Goal: Transaction & Acquisition: Purchase product/service

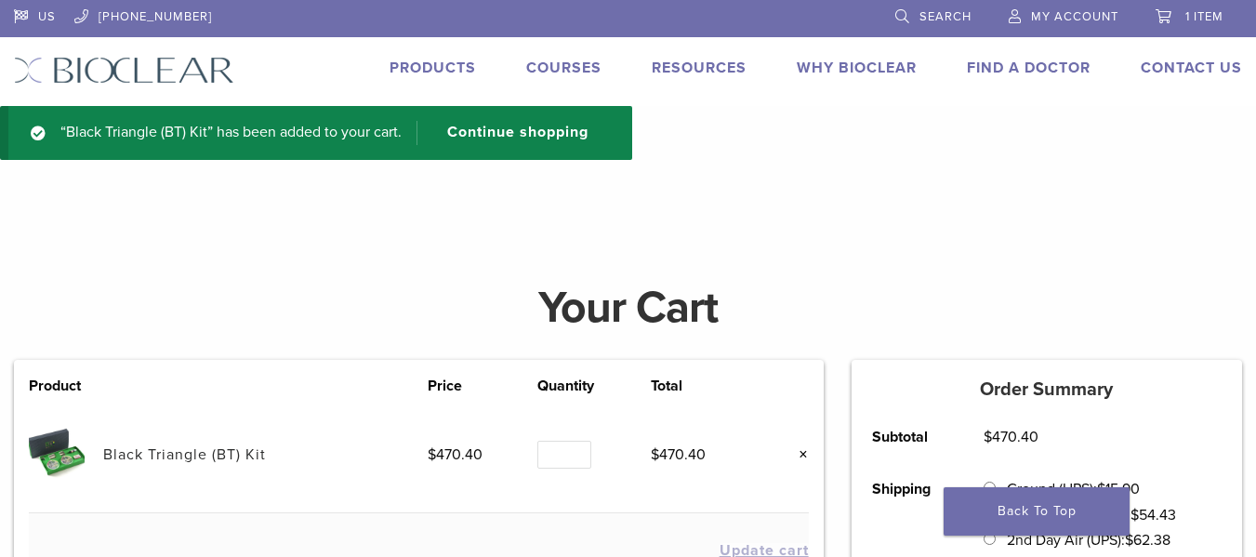
click at [445, 56] on div "US 1.855.712.5327 Search My Account 1 item Back to product site Products Course…" at bounding box center [628, 53] width 1256 height 106
click at [446, 74] on link "Products" at bounding box center [433, 68] width 86 height 19
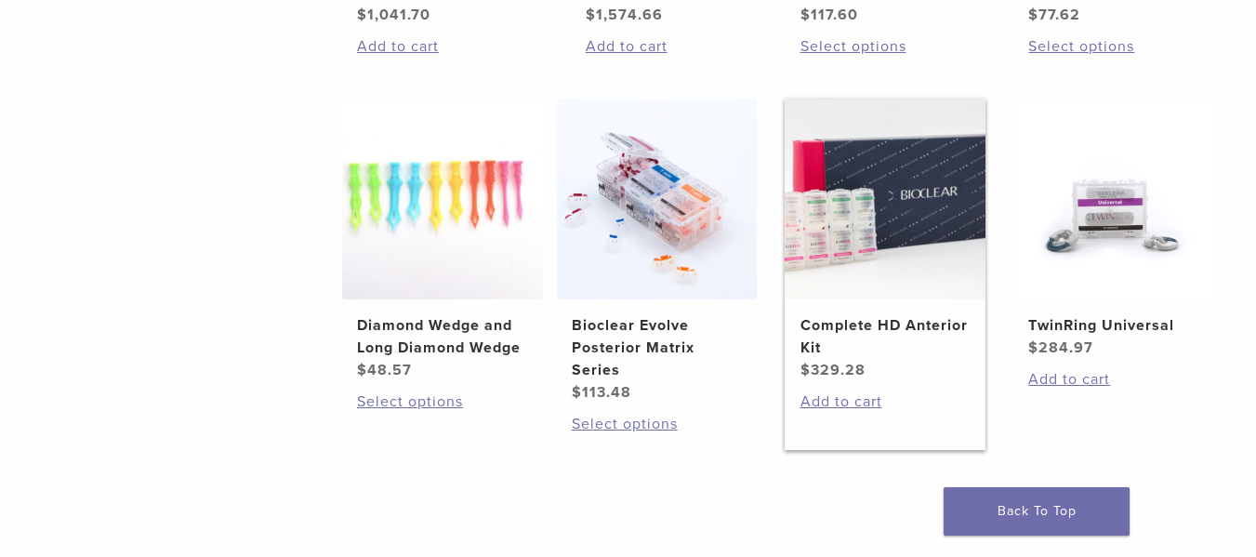
scroll to position [1302, 0]
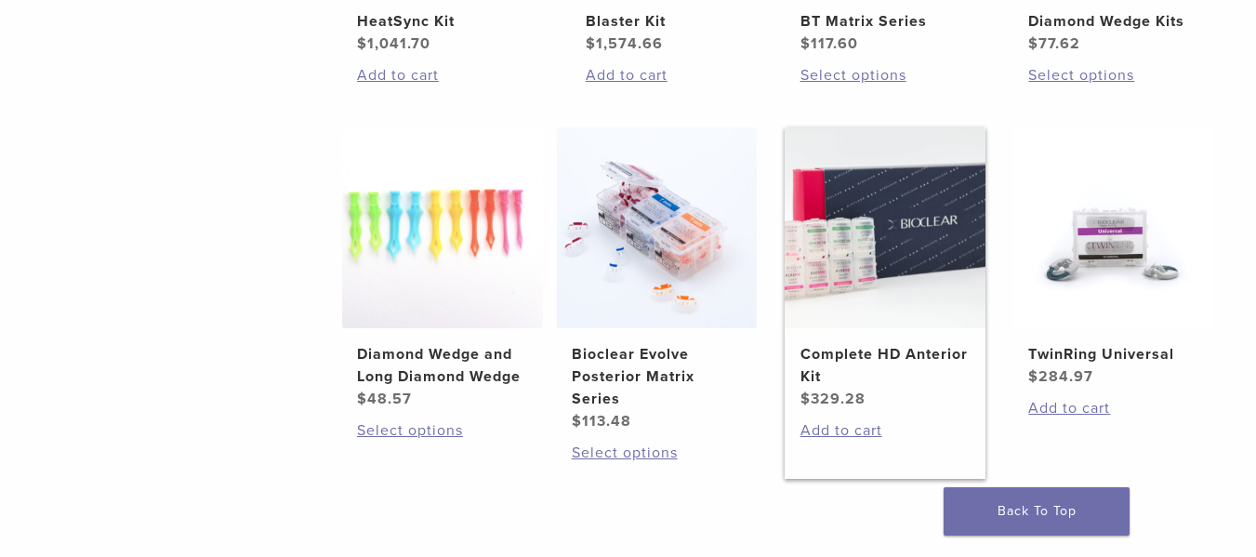
click at [919, 251] on img at bounding box center [885, 227] width 201 height 201
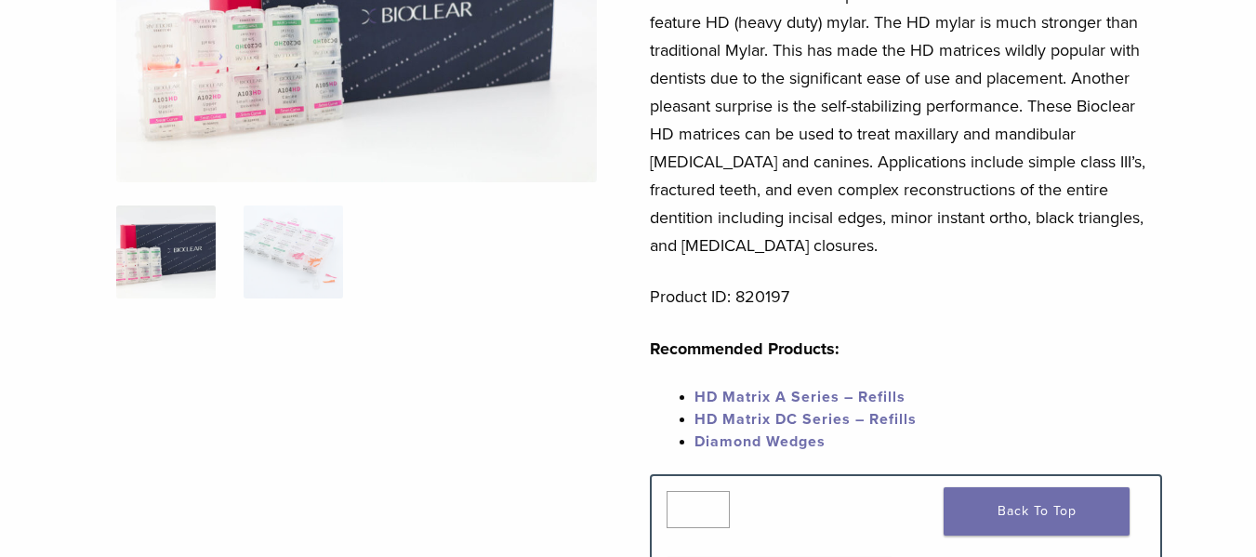
scroll to position [186, 0]
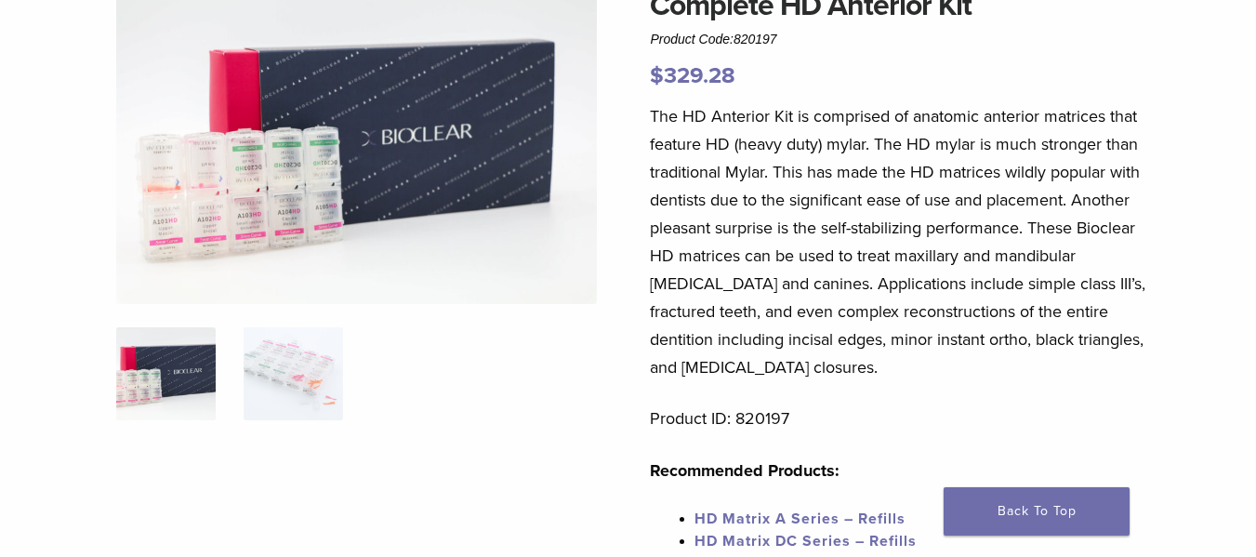
click at [240, 195] on img at bounding box center [356, 143] width 481 height 321
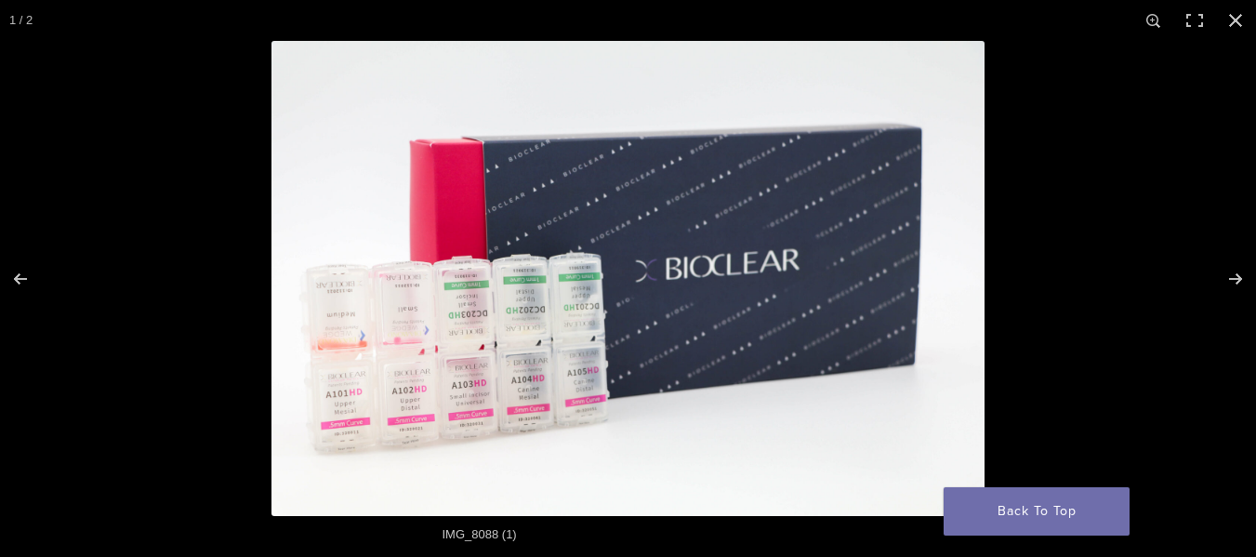
click at [482, 346] on img at bounding box center [627, 278] width 713 height 475
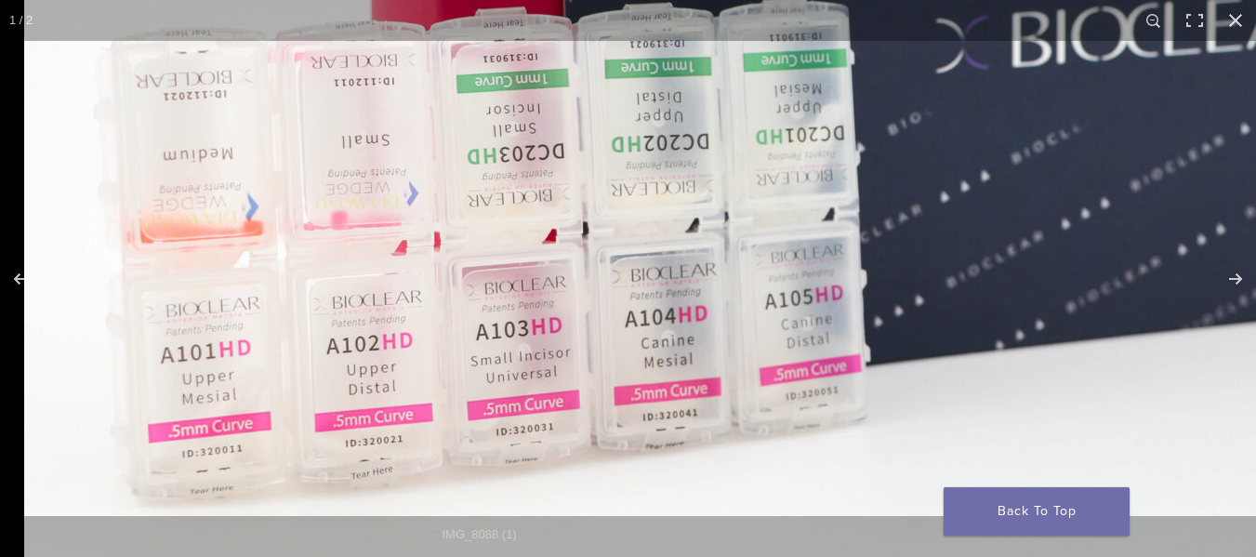
click at [548, 215] on img at bounding box center [916, 64] width 1785 height 1190
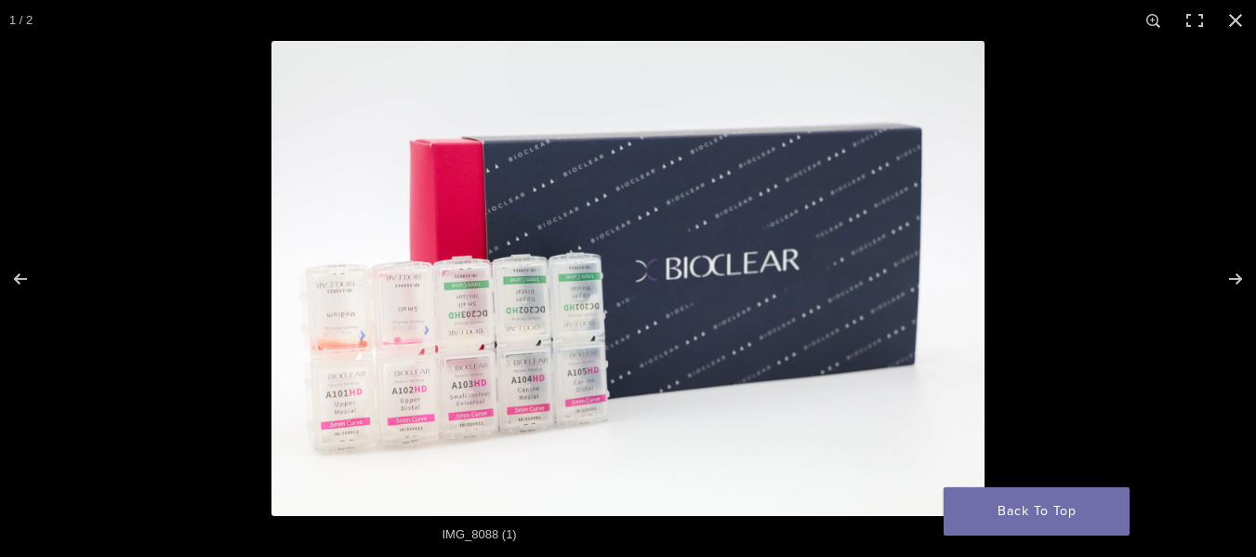
click at [762, 272] on img at bounding box center [627, 278] width 713 height 475
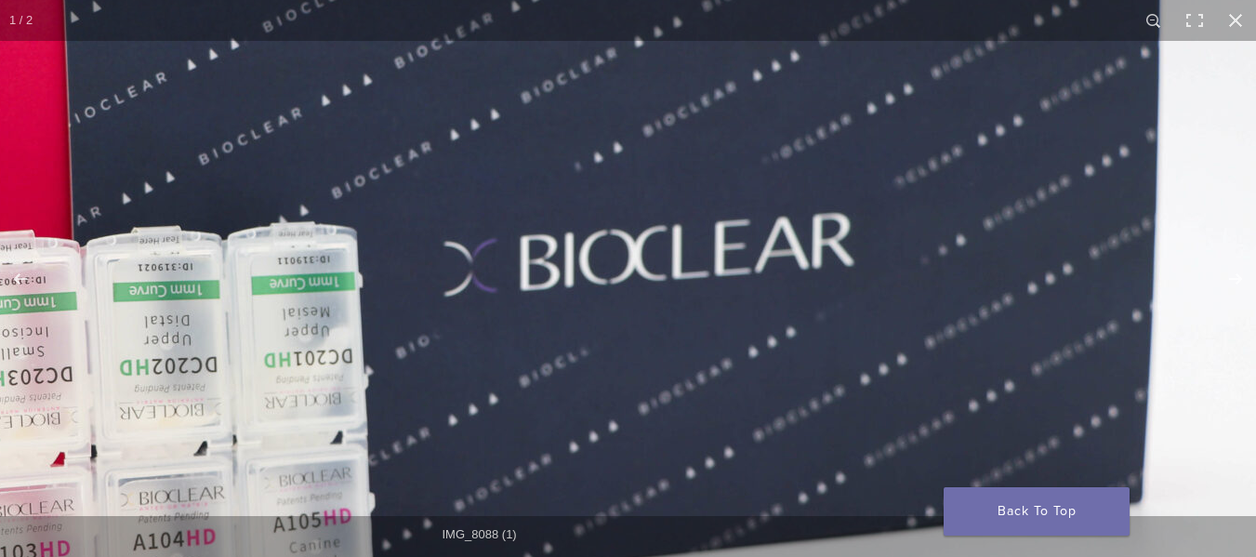
click at [749, 277] on img at bounding box center [424, 287] width 1785 height 1190
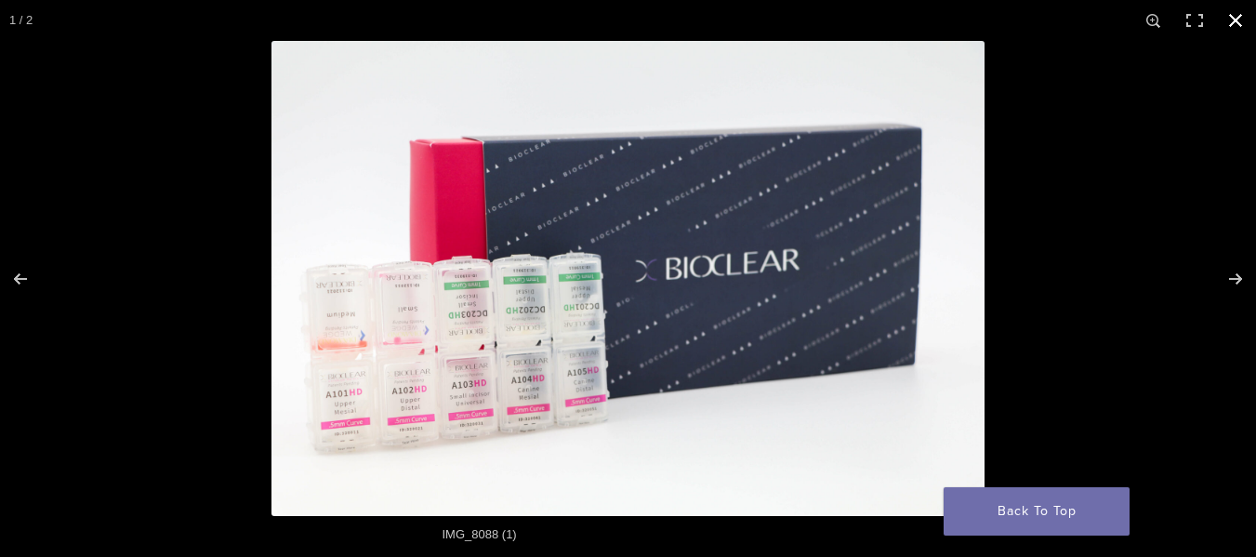
click at [1232, 20] on button "Close (Esc)" at bounding box center [1235, 20] width 41 height 41
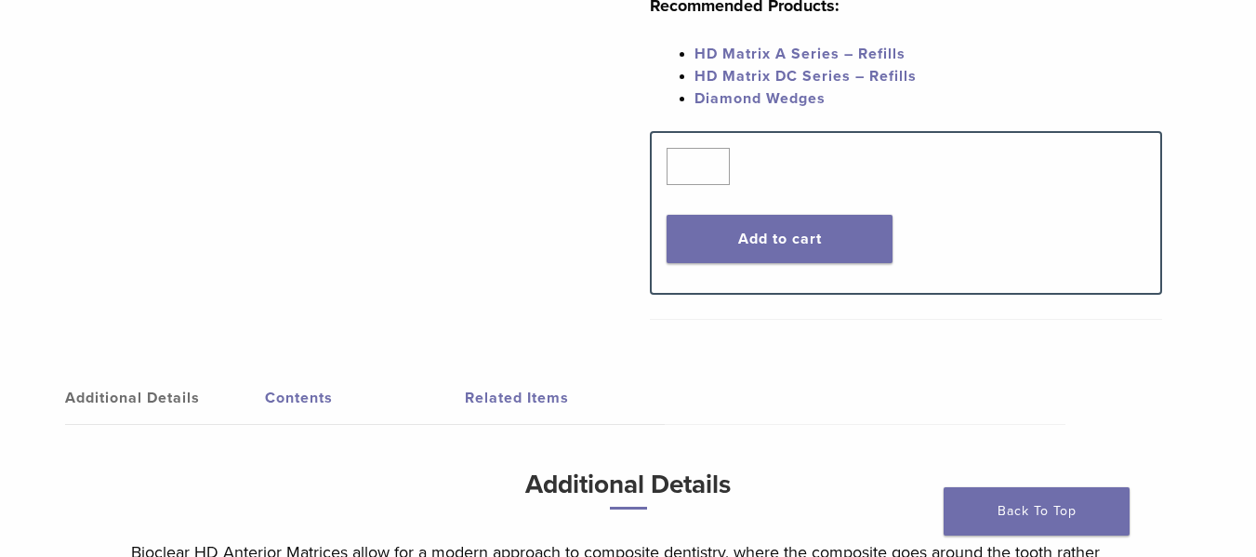
scroll to position [0, 0]
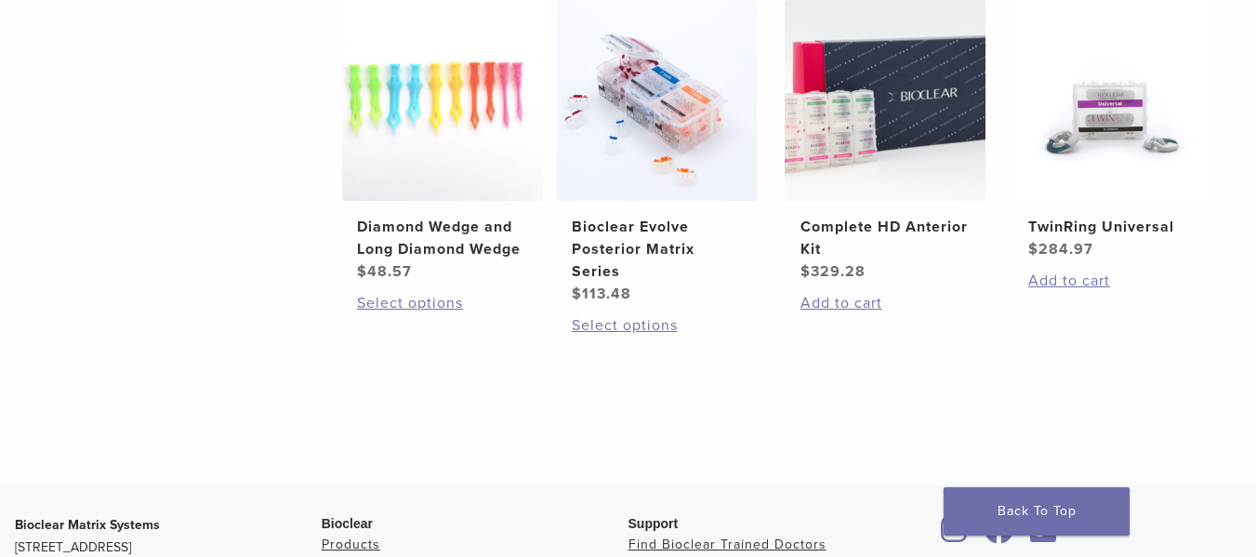
scroll to position [1336, 0]
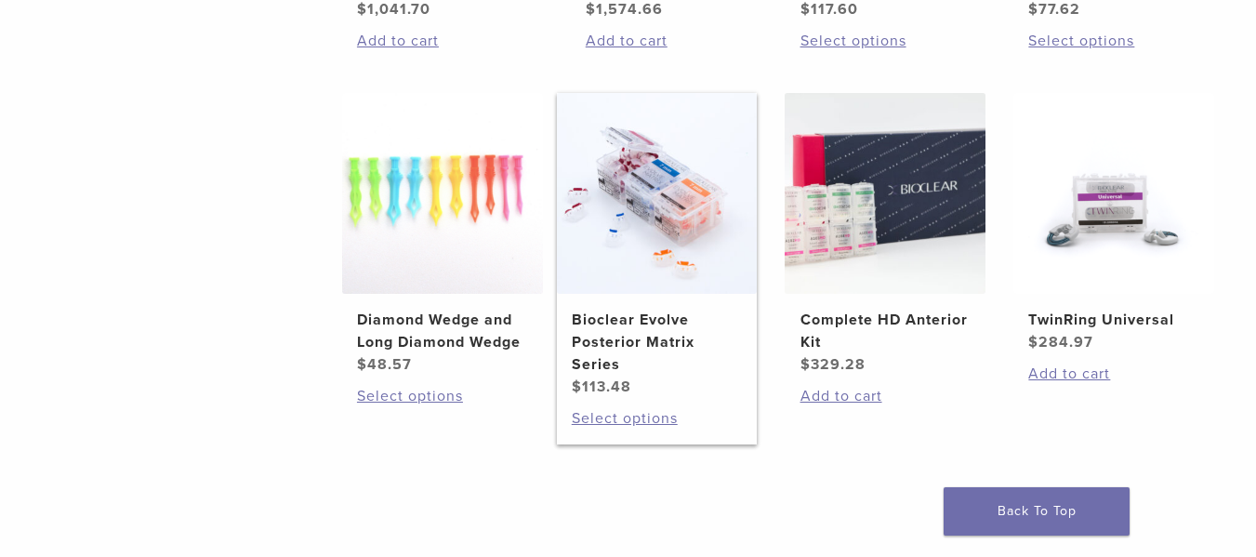
click at [655, 221] on img at bounding box center [657, 193] width 201 height 201
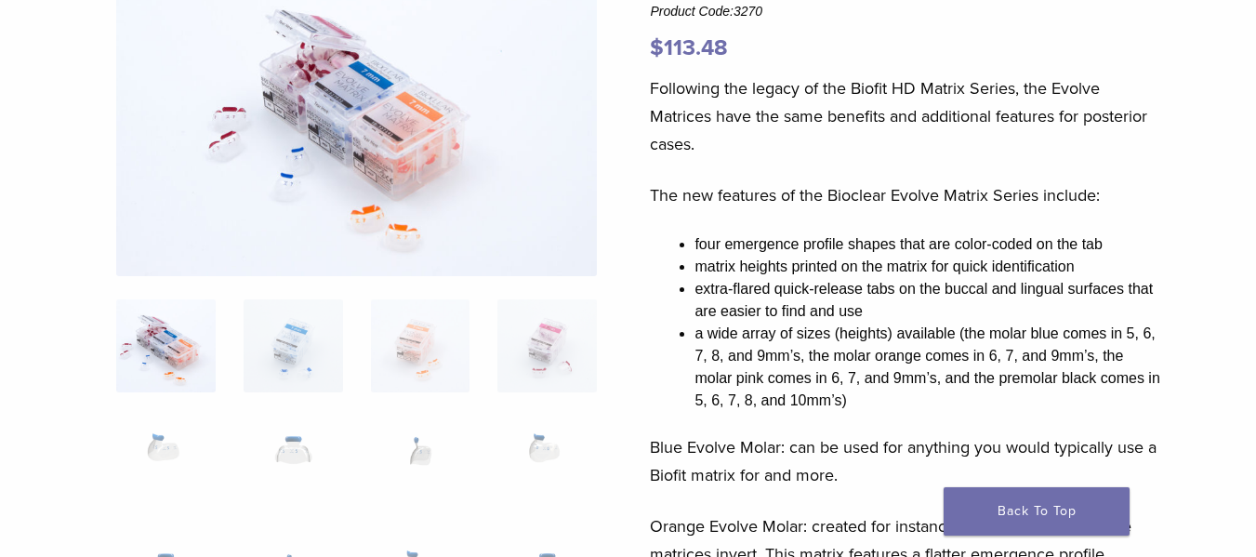
scroll to position [186, 0]
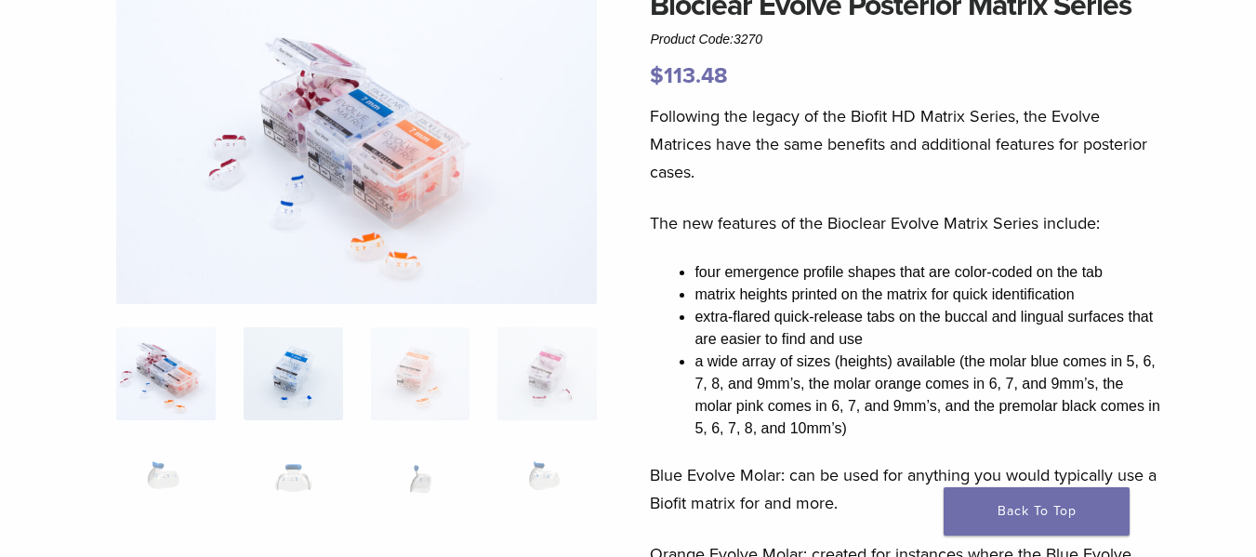
click at [295, 377] on img at bounding box center [293, 373] width 99 height 93
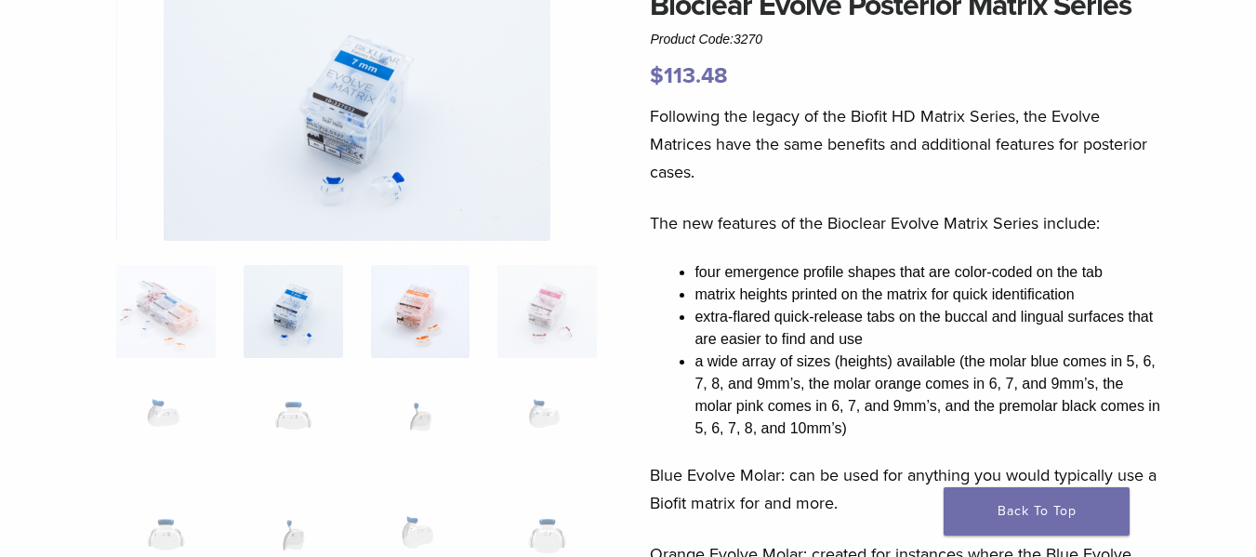
click at [381, 310] on img at bounding box center [420, 311] width 99 height 93
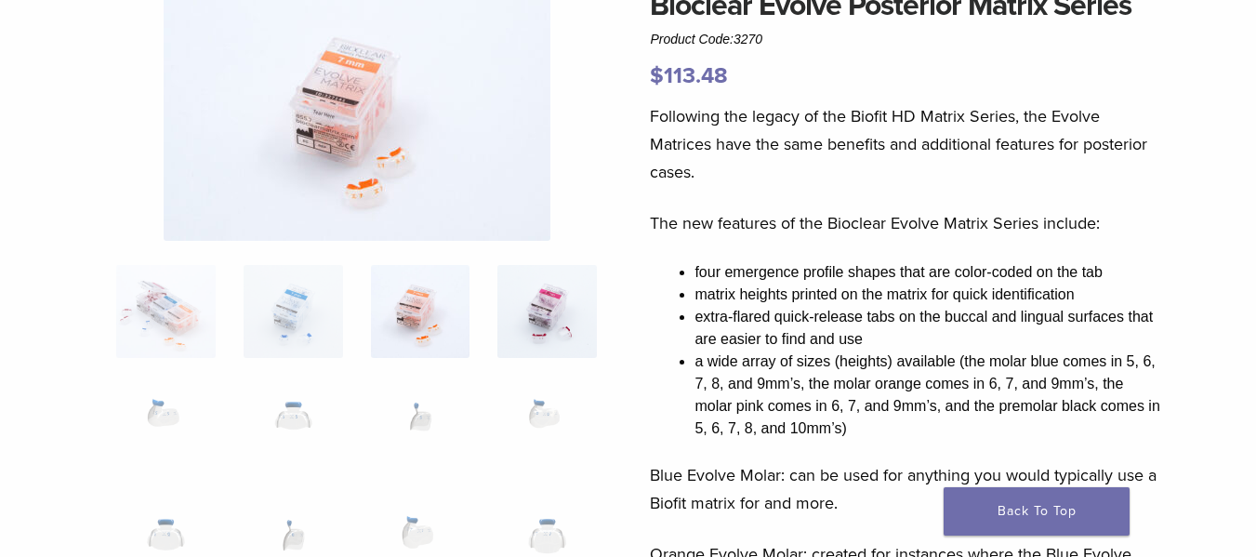
click at [531, 305] on img at bounding box center [546, 311] width 99 height 93
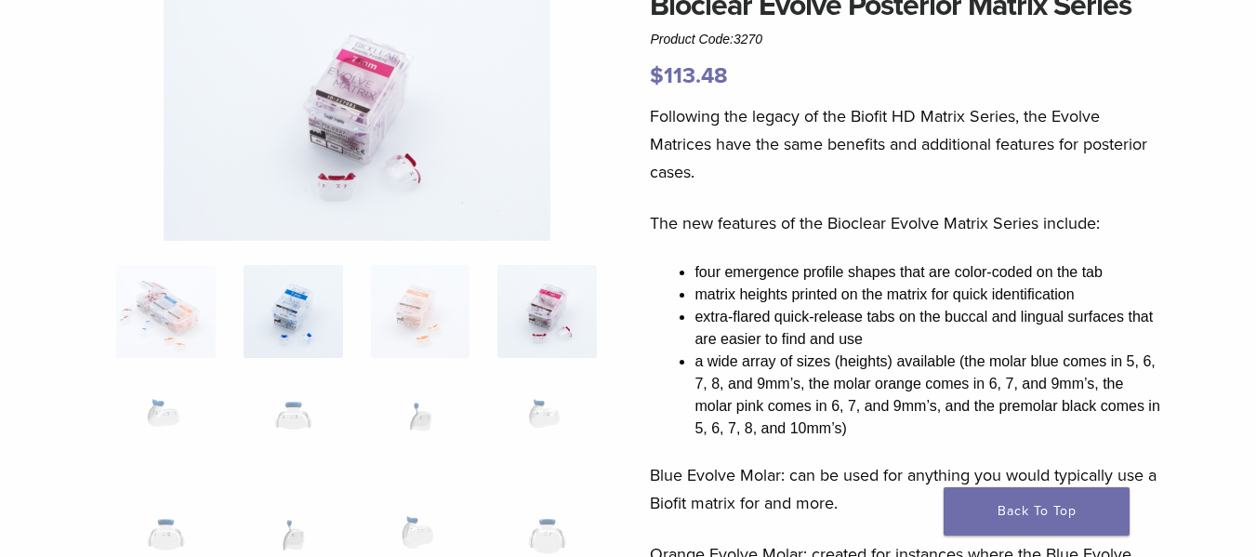
click at [304, 306] on img at bounding box center [293, 311] width 99 height 93
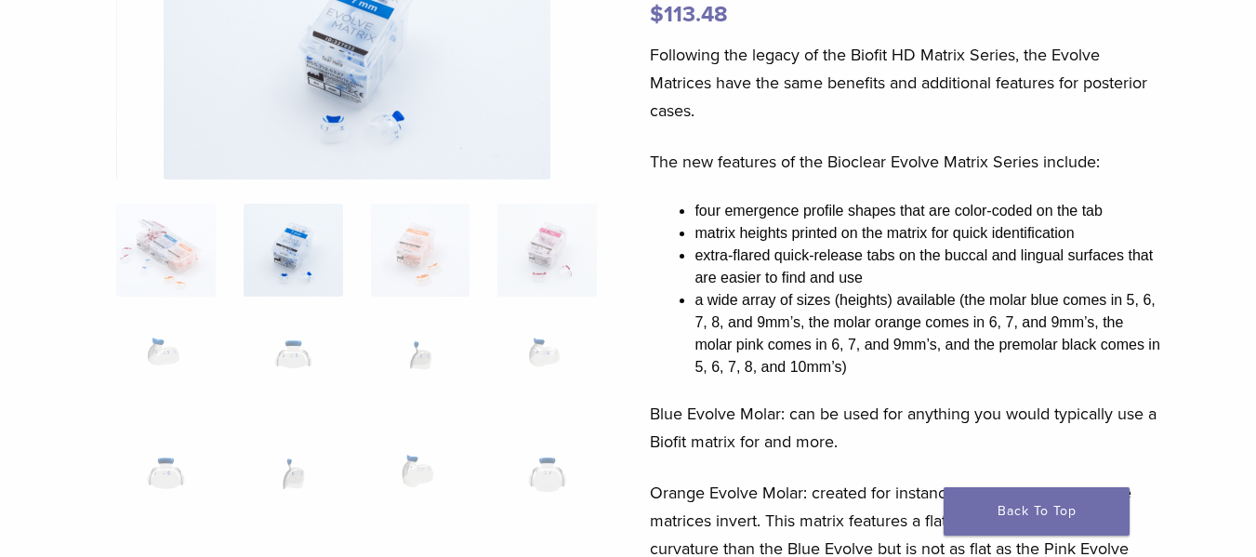
scroll to position [279, 0]
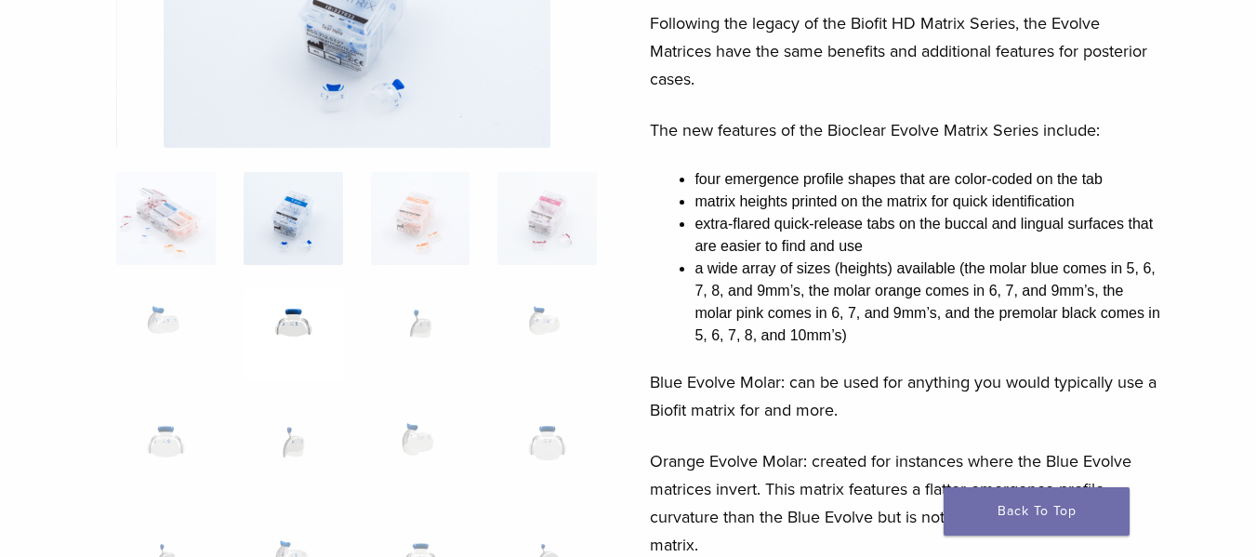
click at [306, 306] on img at bounding box center [293, 335] width 99 height 93
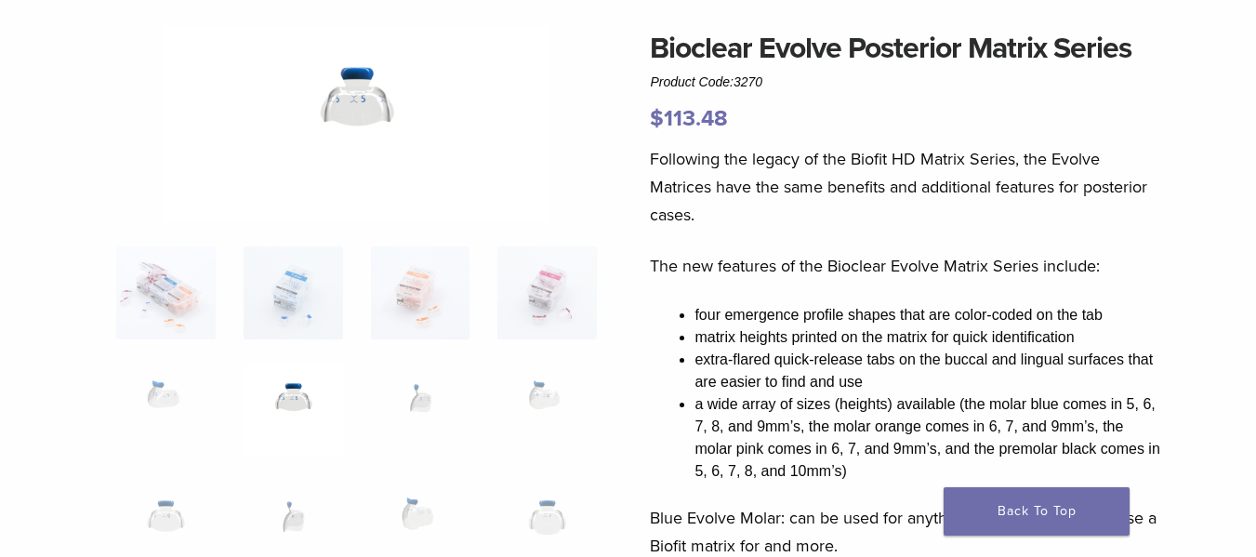
scroll to position [186, 0]
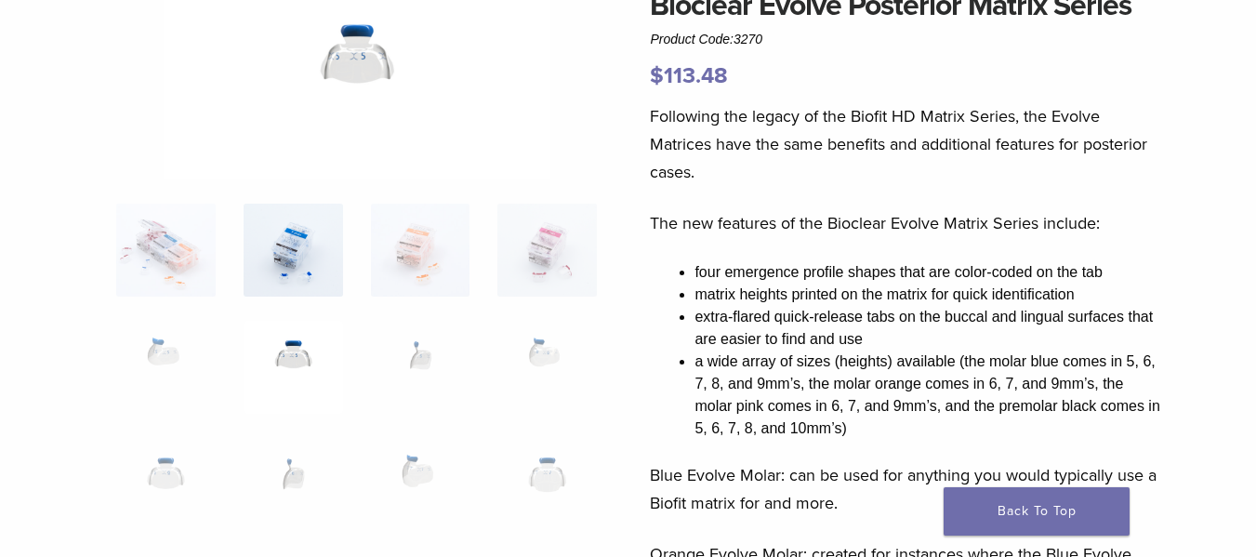
click at [303, 262] on img at bounding box center [293, 250] width 99 height 93
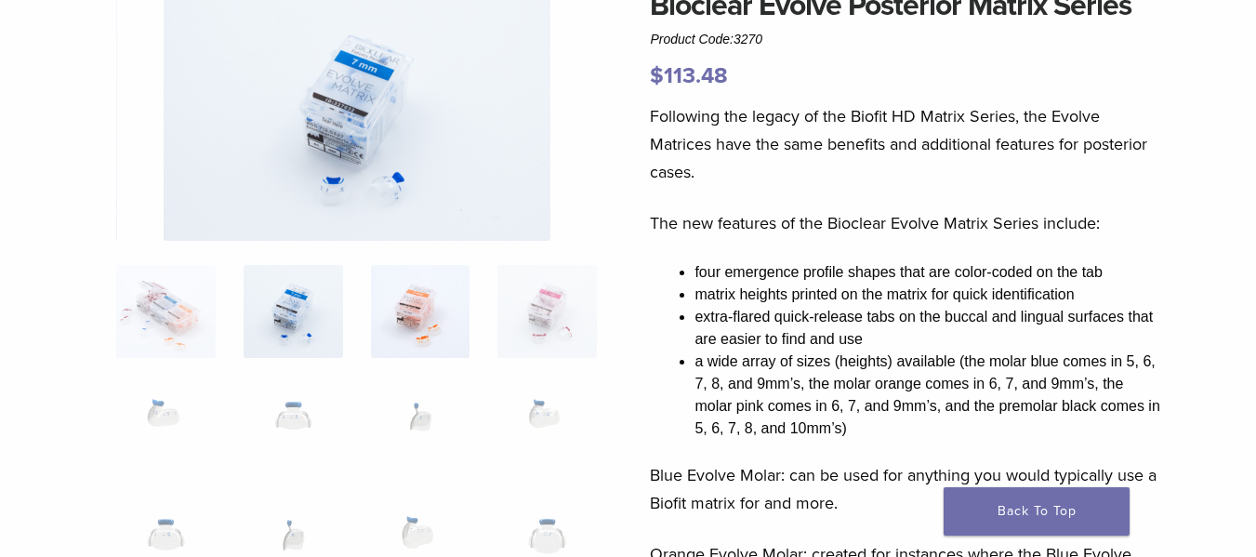
click at [423, 320] on img at bounding box center [420, 311] width 99 height 93
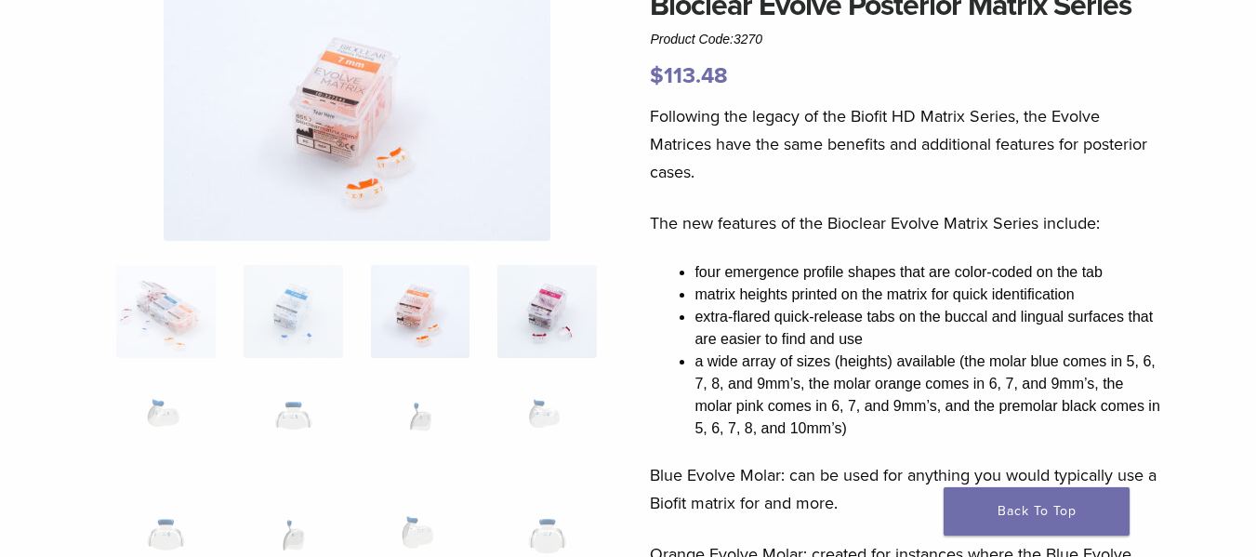
click at [551, 311] on img at bounding box center [546, 311] width 99 height 93
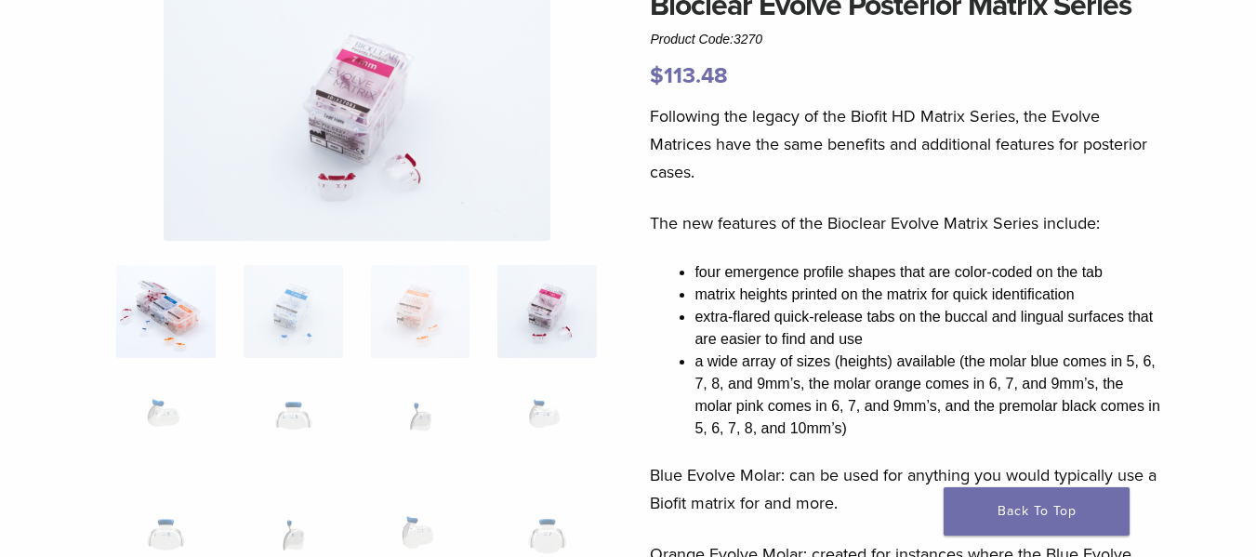
click at [129, 313] on img at bounding box center [165, 311] width 99 height 93
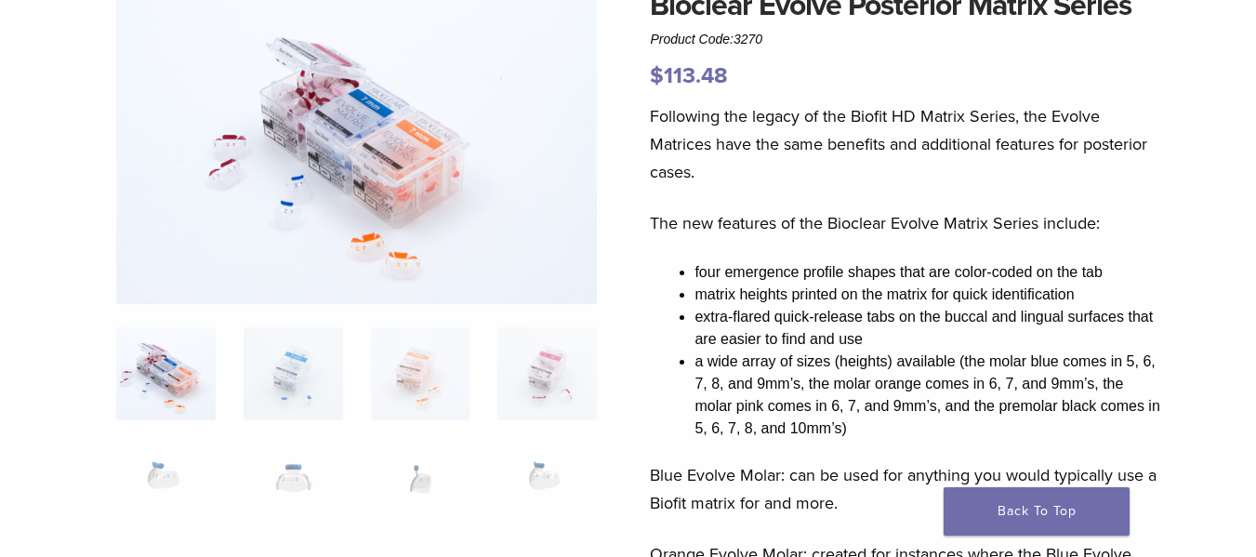
click at [369, 140] on img at bounding box center [356, 143] width 481 height 321
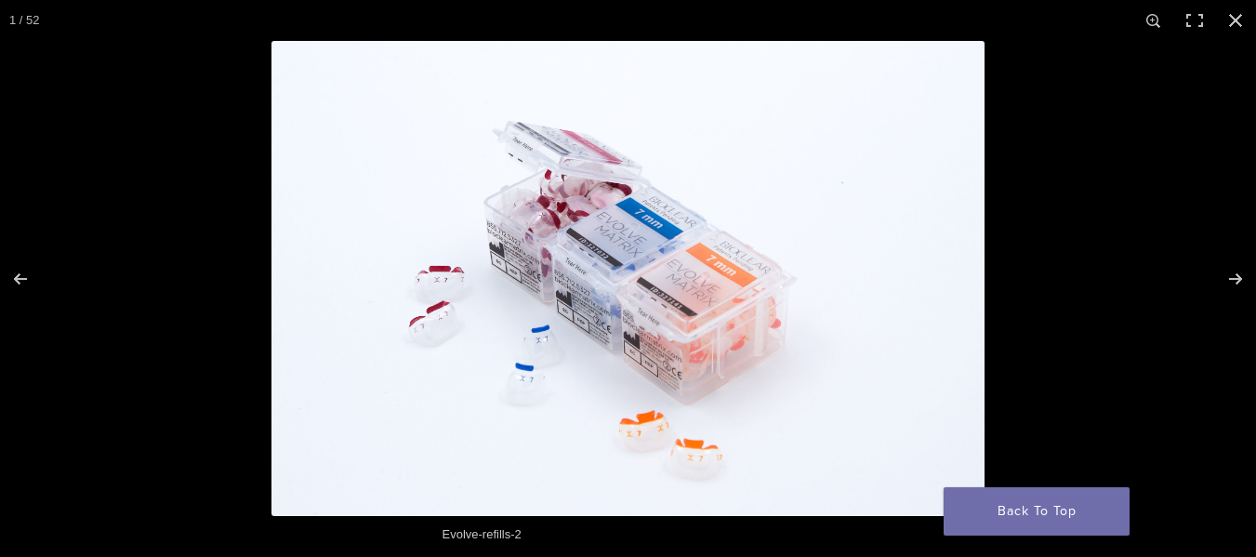
click at [629, 245] on img at bounding box center [627, 278] width 713 height 475
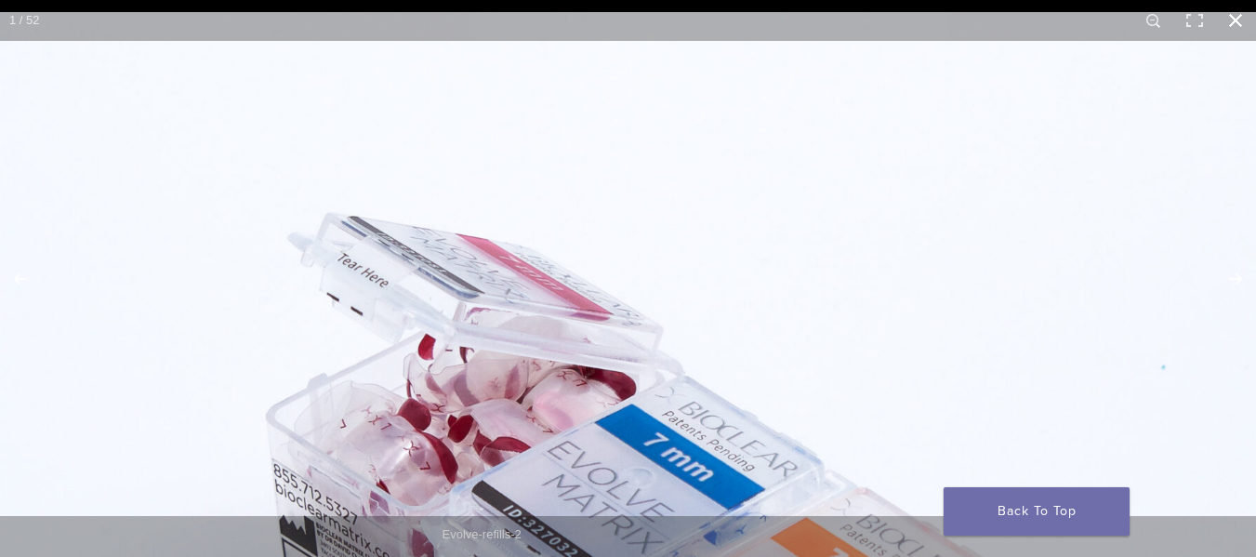
click at [1242, 27] on button "Close (Esc)" at bounding box center [1235, 20] width 41 height 41
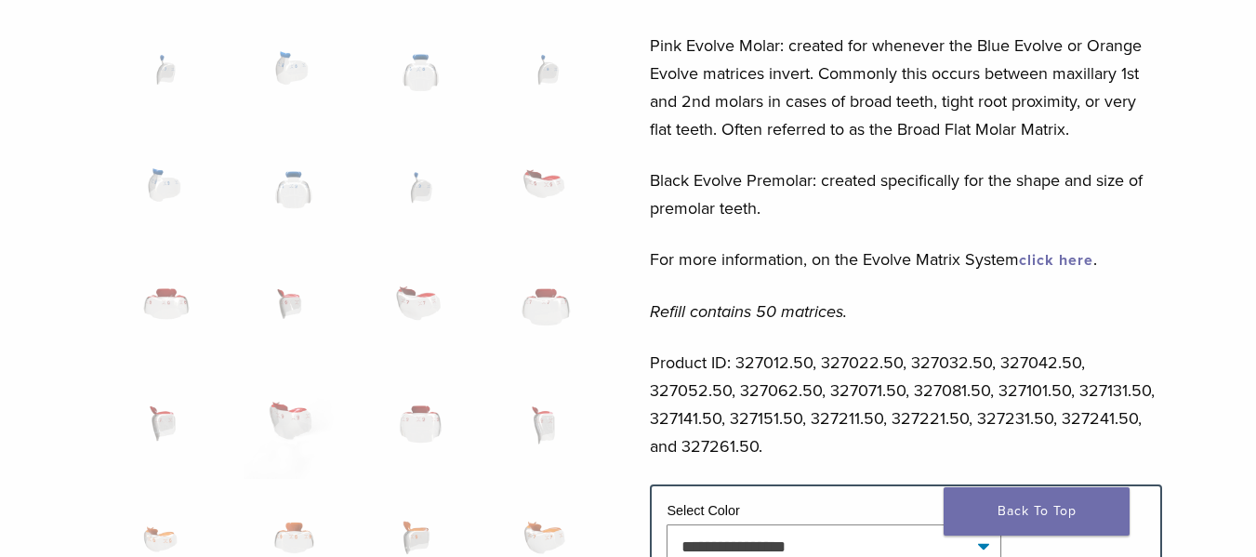
scroll to position [1144, 0]
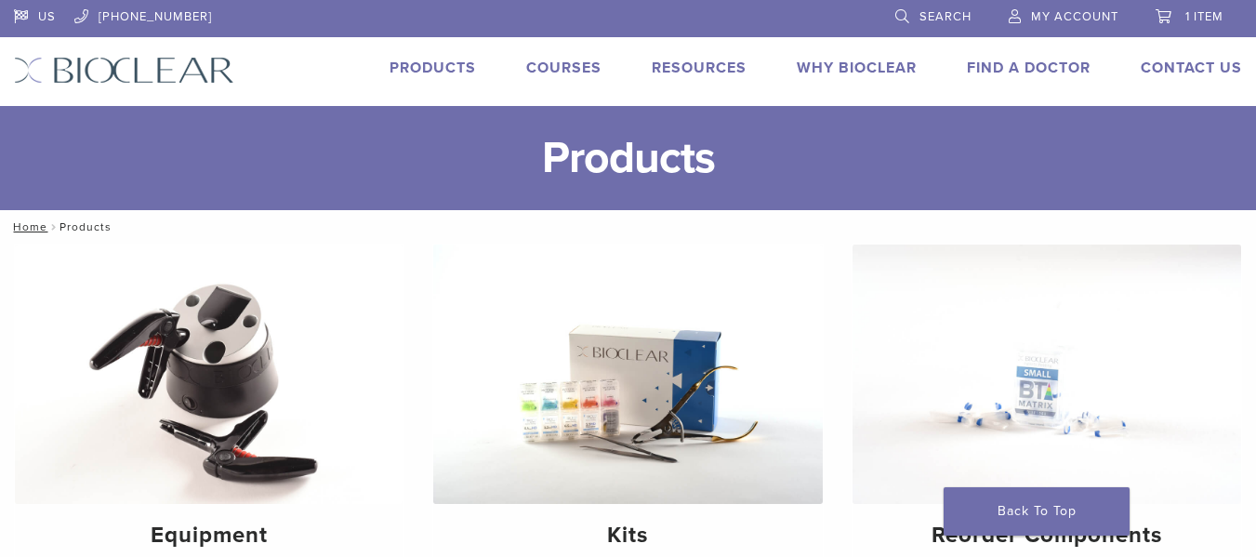
scroll to position [1336, 0]
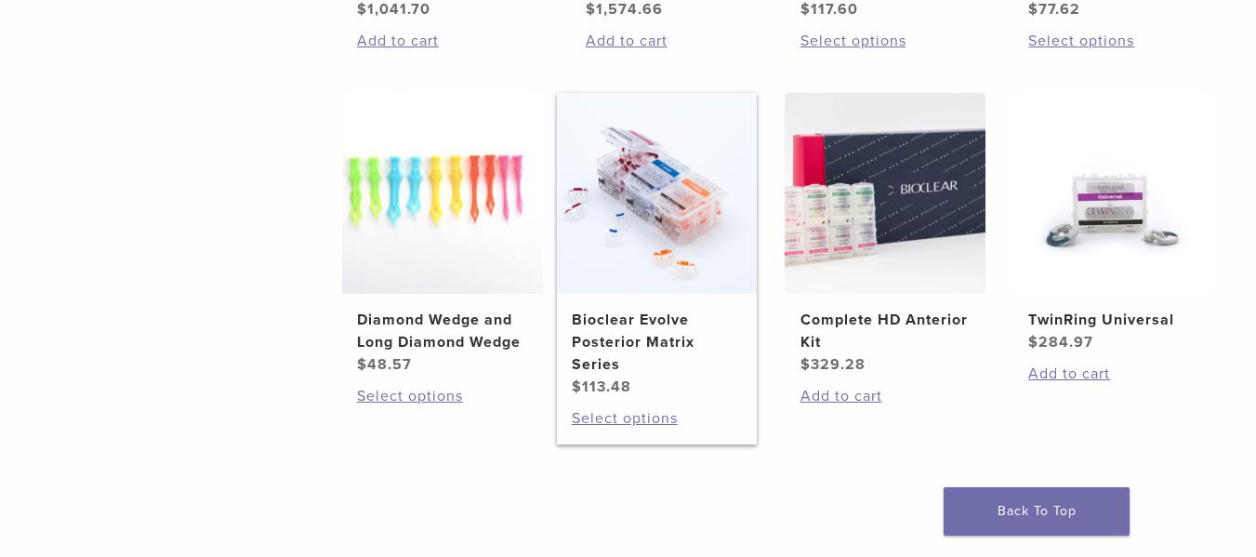
click at [673, 177] on img at bounding box center [657, 193] width 201 height 201
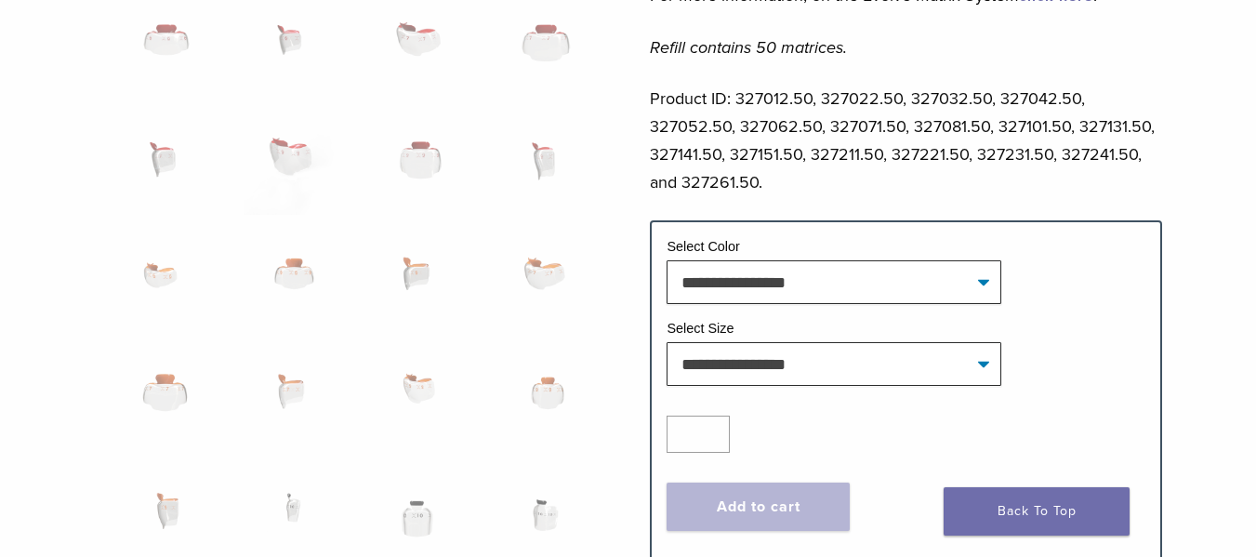
scroll to position [1116, 0]
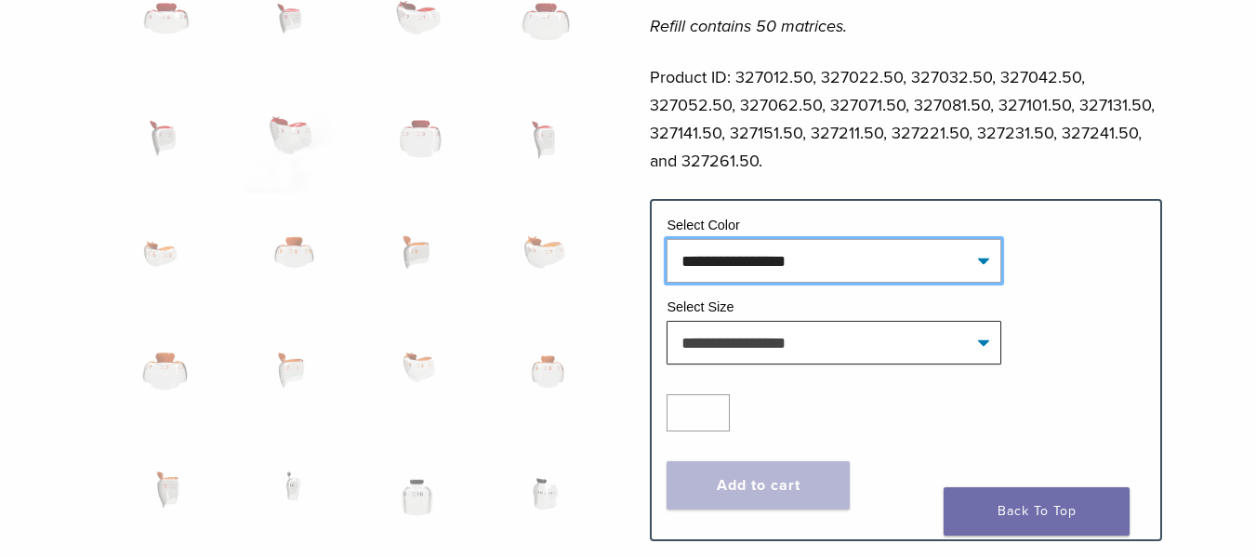
click at [854, 261] on select "**********" at bounding box center [834, 260] width 335 height 43
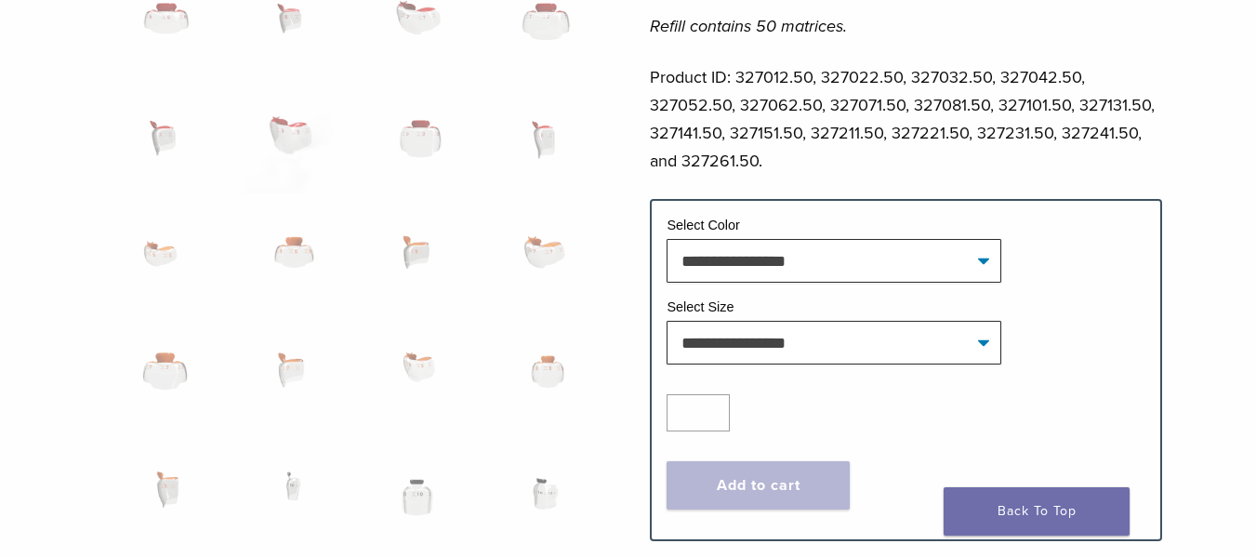
click at [1177, 310] on div "Bioclear Evolve Posterior Matrix Series Product Code: 3270 $ 113.48 Bioclear Ev…" at bounding box center [628, 14] width 1256 height 1921
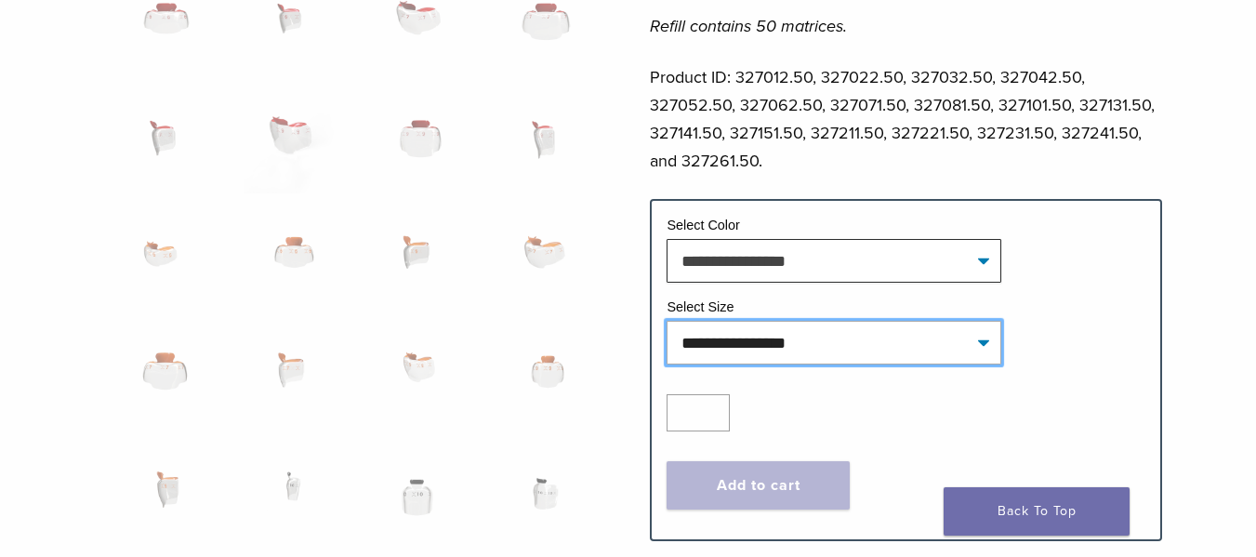
click at [834, 353] on select "**********" at bounding box center [834, 342] width 335 height 43
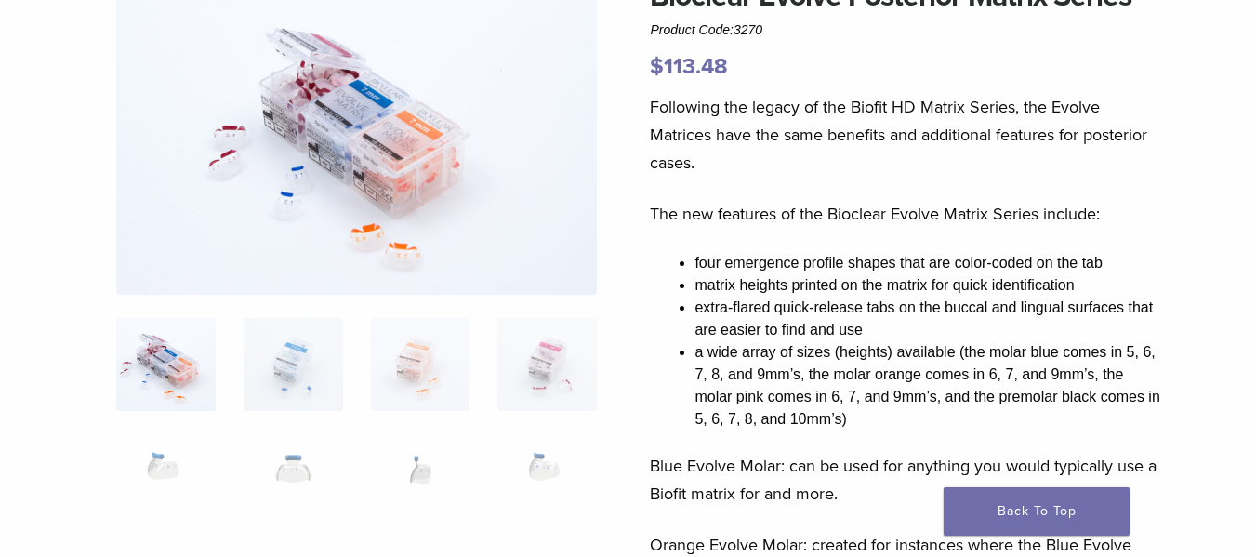
scroll to position [0, 0]
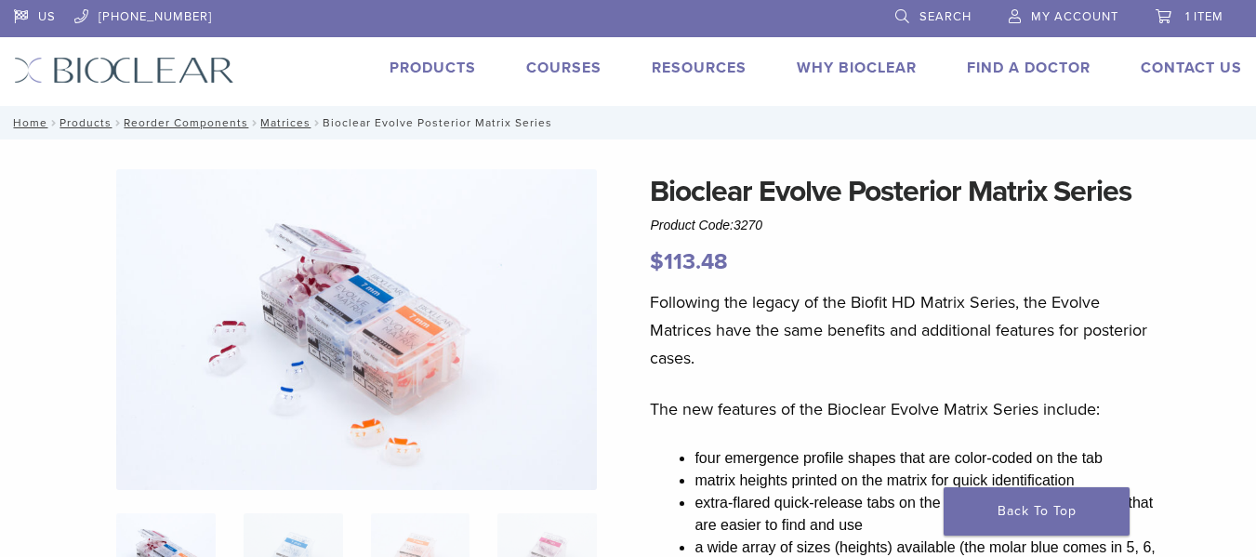
click at [430, 68] on link "Products" at bounding box center [433, 68] width 86 height 19
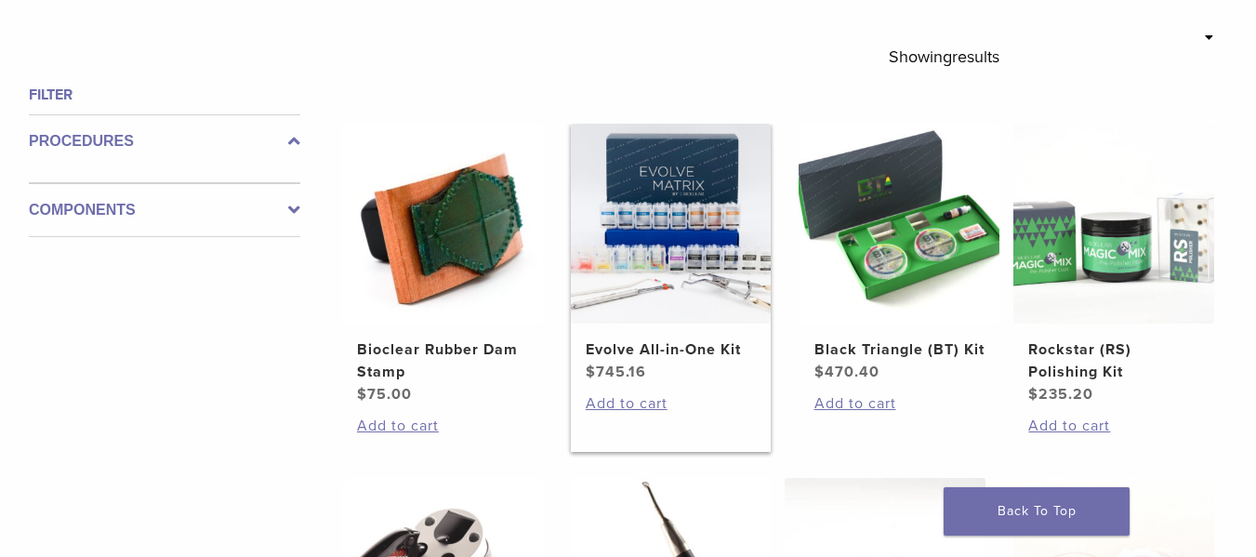
scroll to position [651, 0]
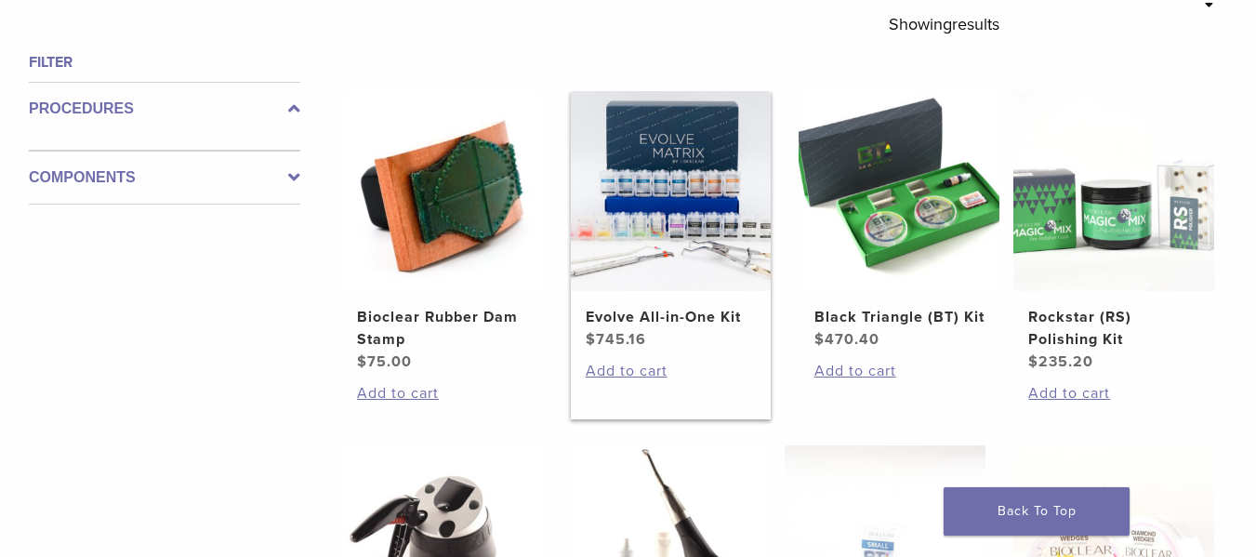
click at [693, 256] on img at bounding box center [671, 191] width 201 height 201
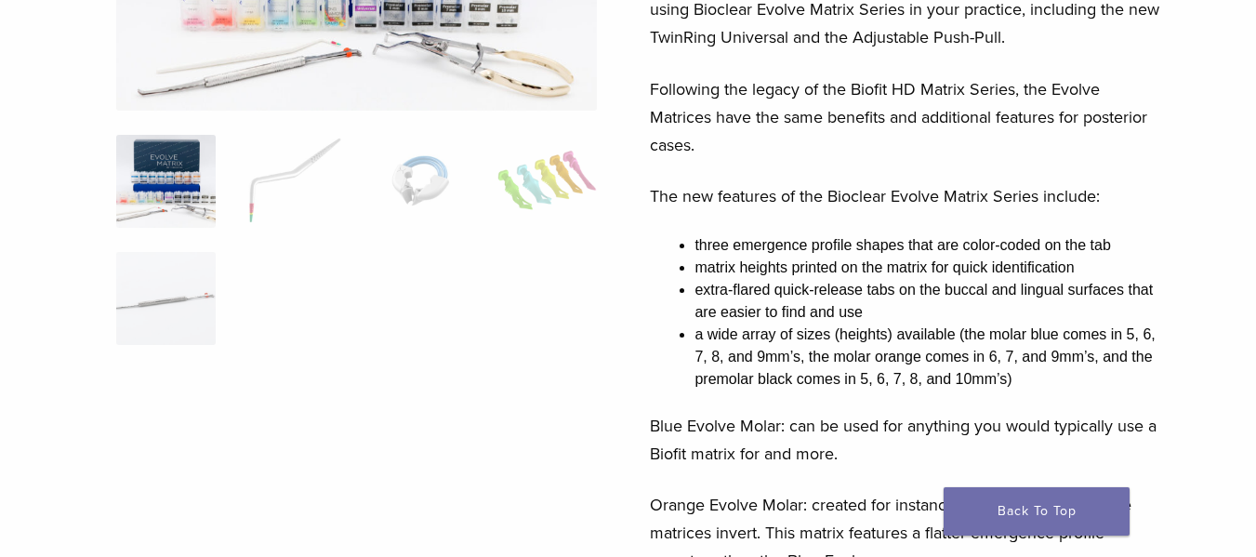
scroll to position [279, 0]
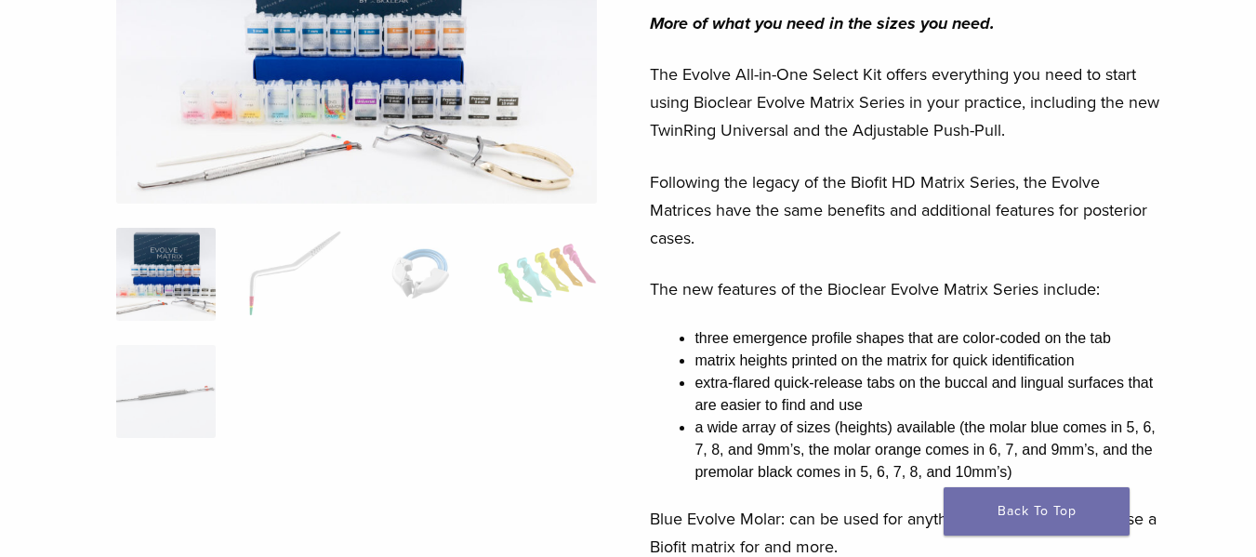
click at [442, 147] on img at bounding box center [356, 46] width 481 height 313
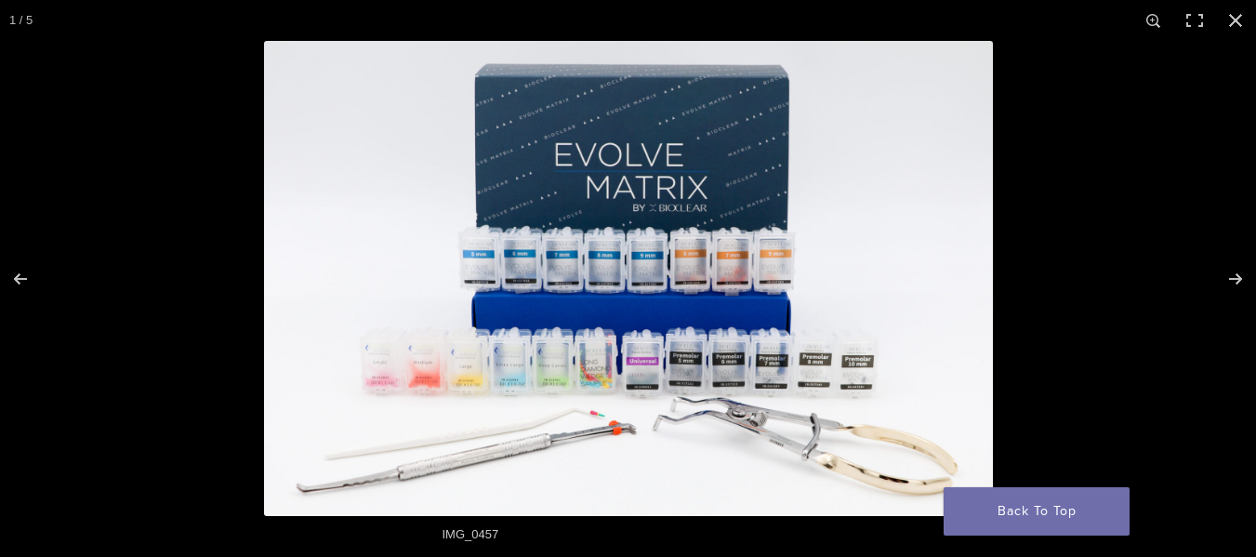
click at [610, 450] on img at bounding box center [628, 278] width 729 height 475
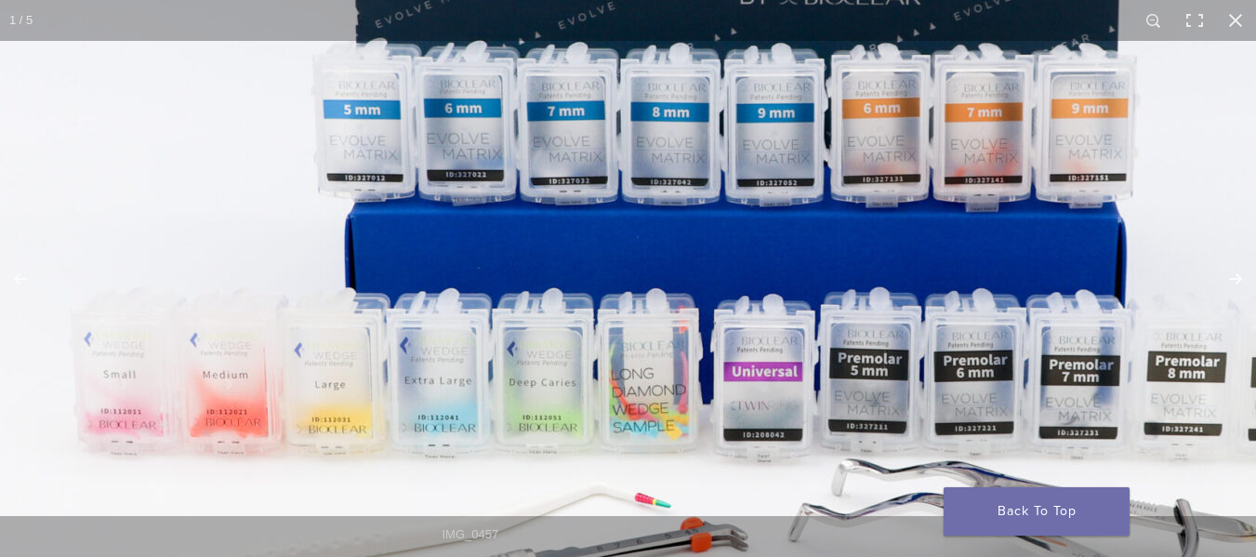
click at [965, 397] on img at bounding box center [728, 169] width 1785 height 1164
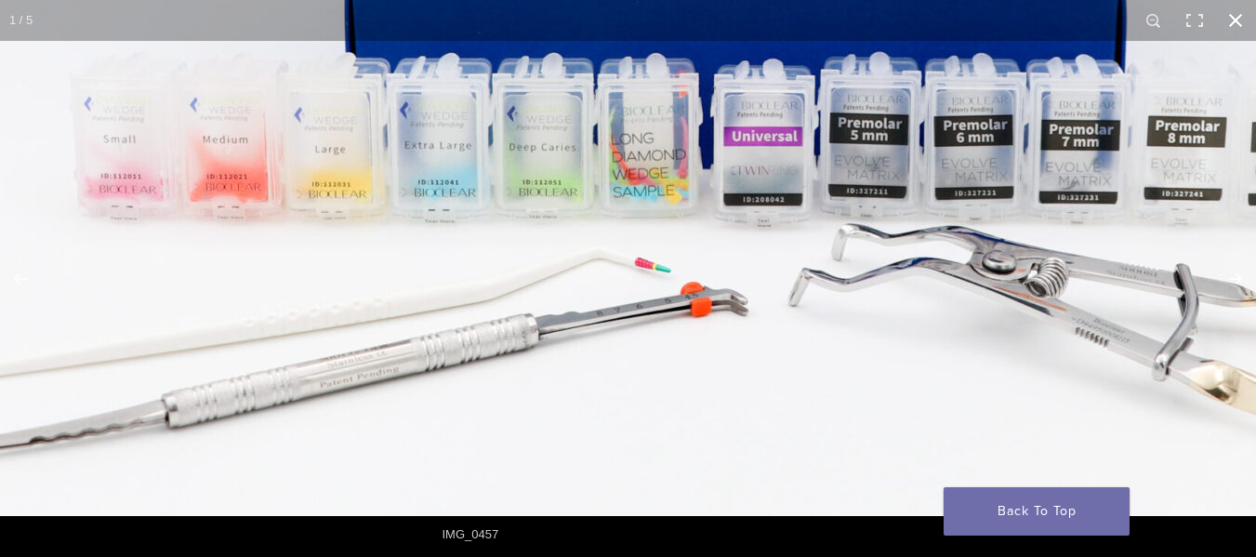
click at [1246, 20] on button "Close (Esc)" at bounding box center [1235, 20] width 41 height 41
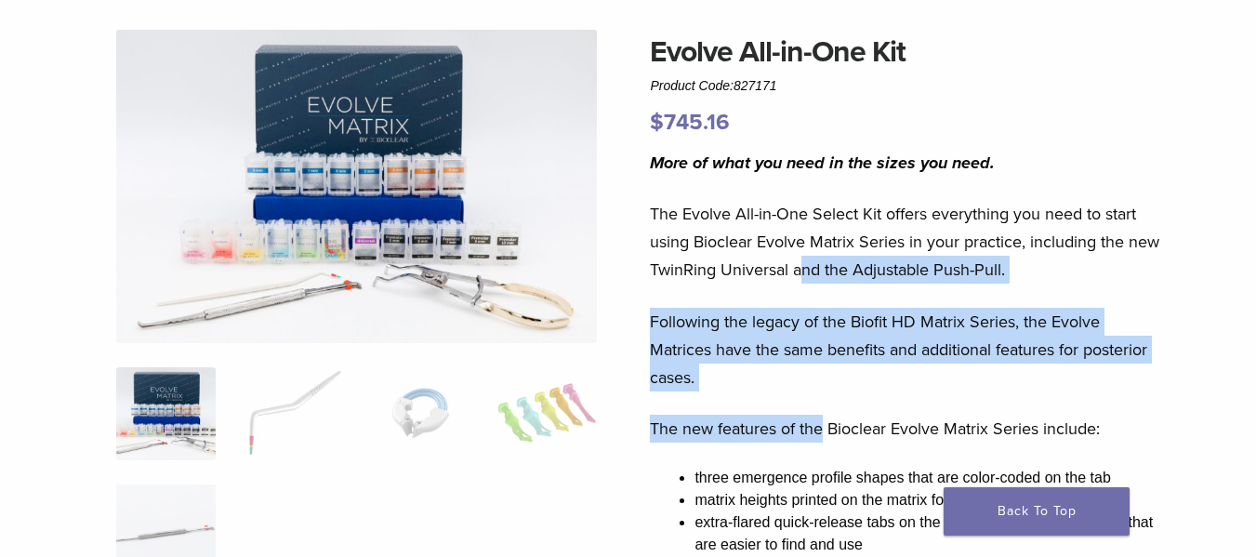
drag, startPoint x: 823, startPoint y: 409, endPoint x: 801, endPoint y: 261, distance: 149.4
click at [912, 381] on p "Following the legacy of the Biofit HD Matrix Series, the Evolve Matrices have t…" at bounding box center [905, 350] width 511 height 84
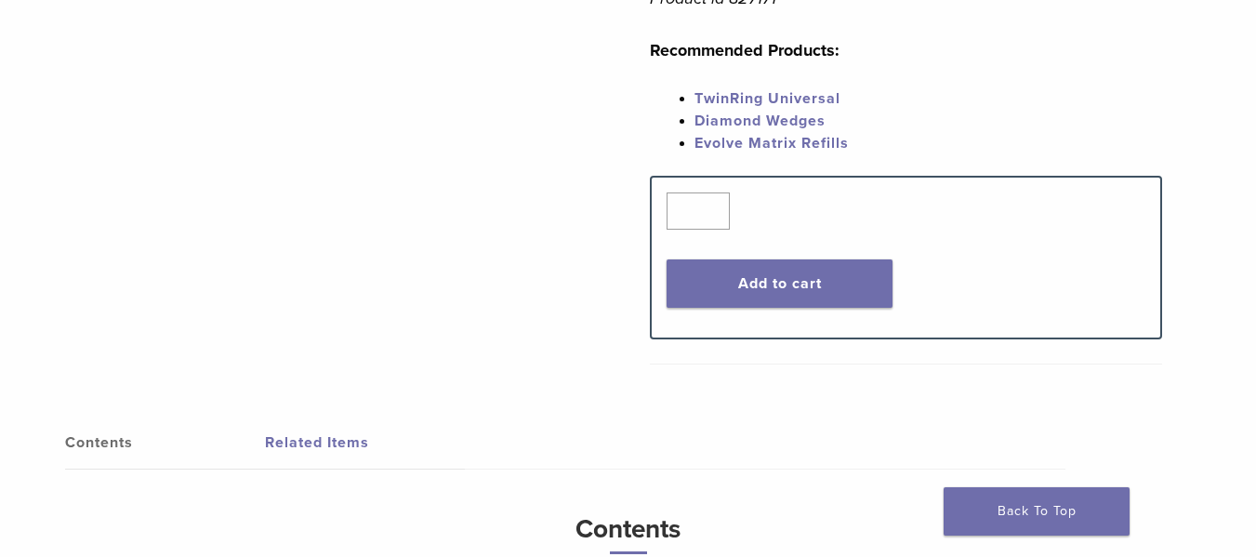
scroll to position [1116, 0]
click at [840, 292] on button "Add to cart" at bounding box center [779, 284] width 225 height 48
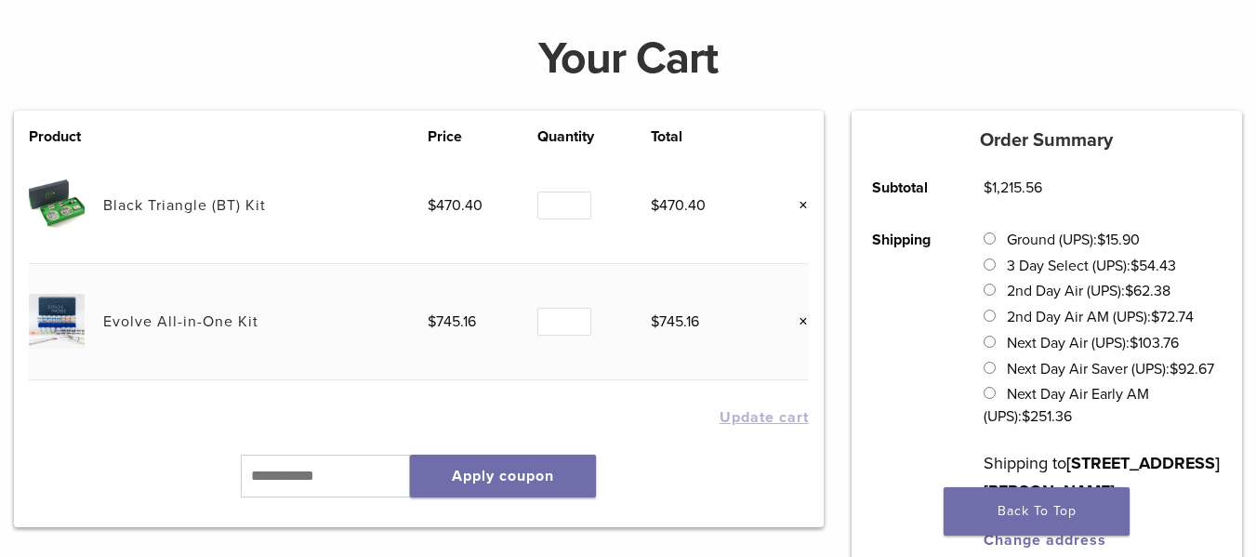
scroll to position [279, 0]
